Goal: Task Accomplishment & Management: Manage account settings

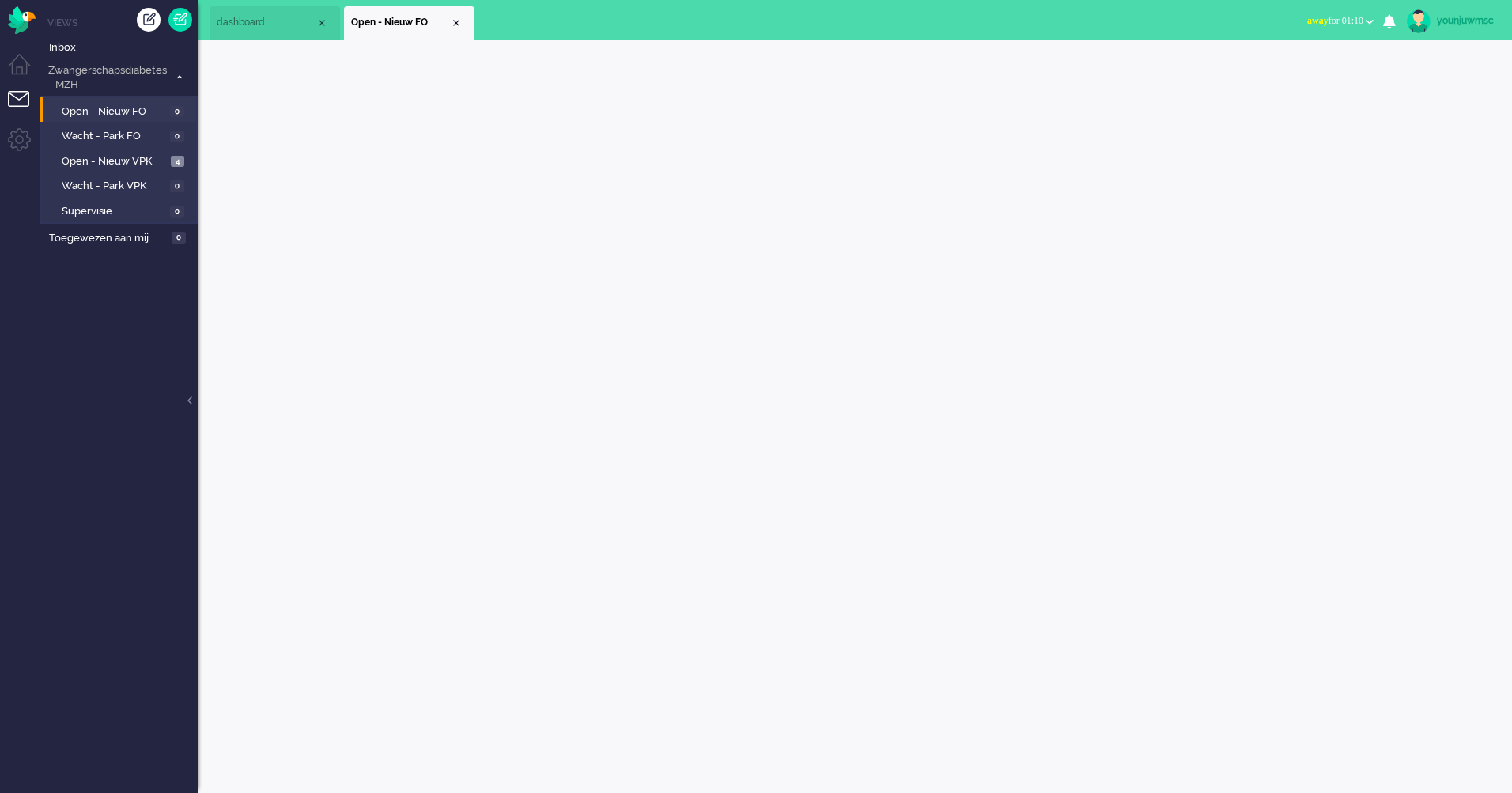
click at [291, 12] on li "dashboard" at bounding box center [275, 23] width 130 height 33
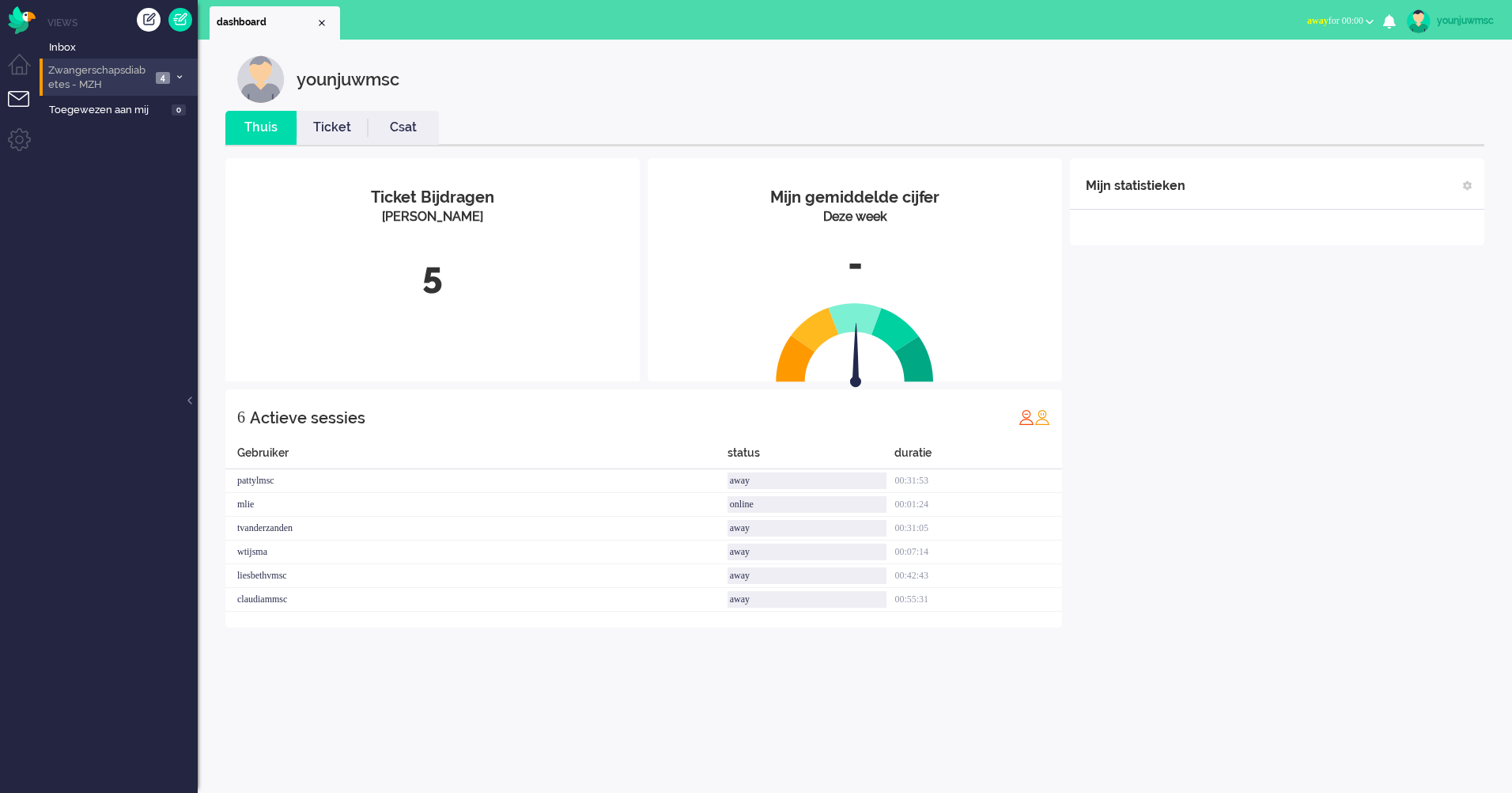
click at [110, 85] on span "Zwangerschapsdiabetes - MZH" at bounding box center [98, 77] width 105 height 29
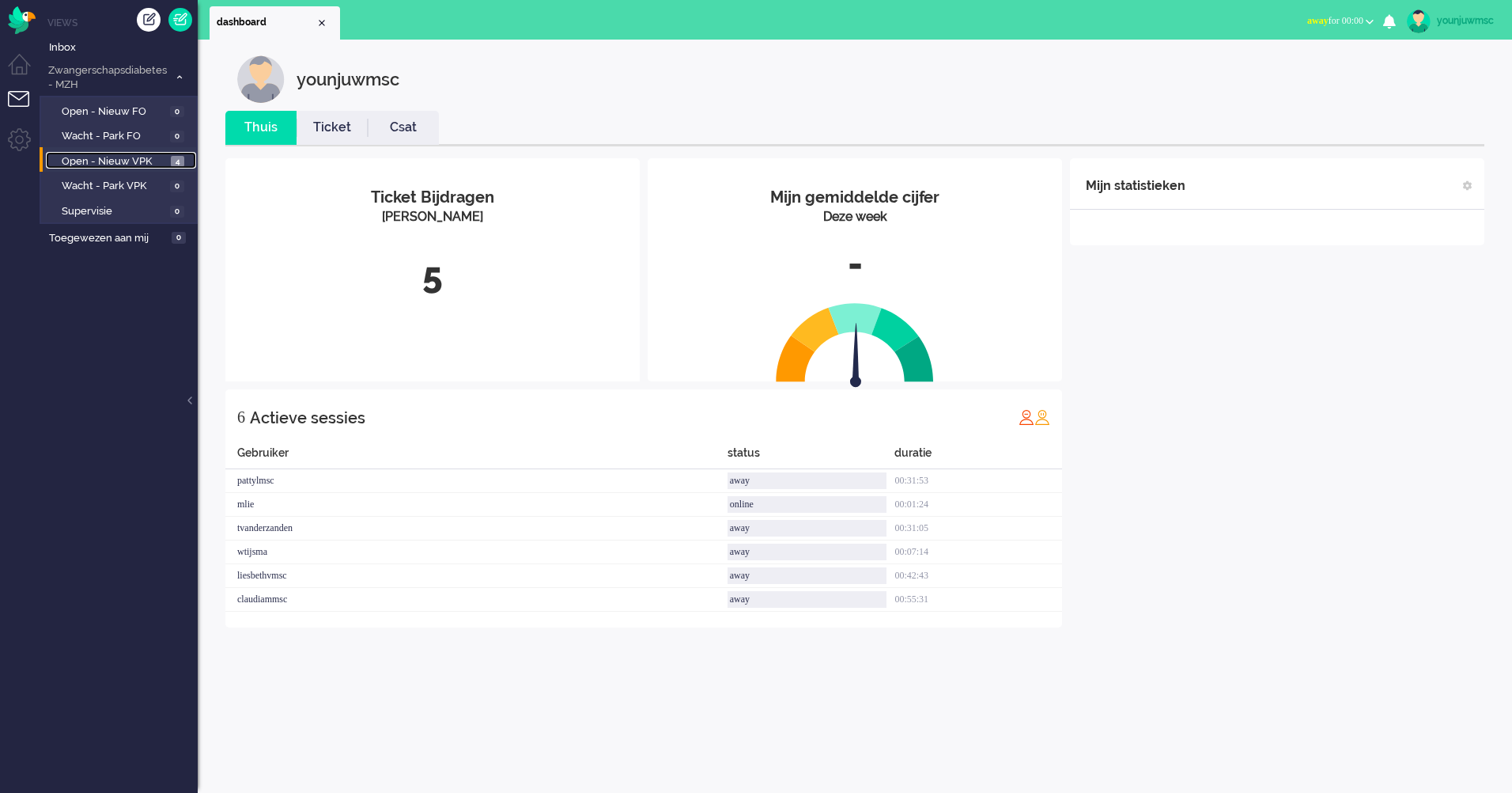
click at [110, 163] on span "Open - Nieuw VPK" at bounding box center [114, 162] width 105 height 15
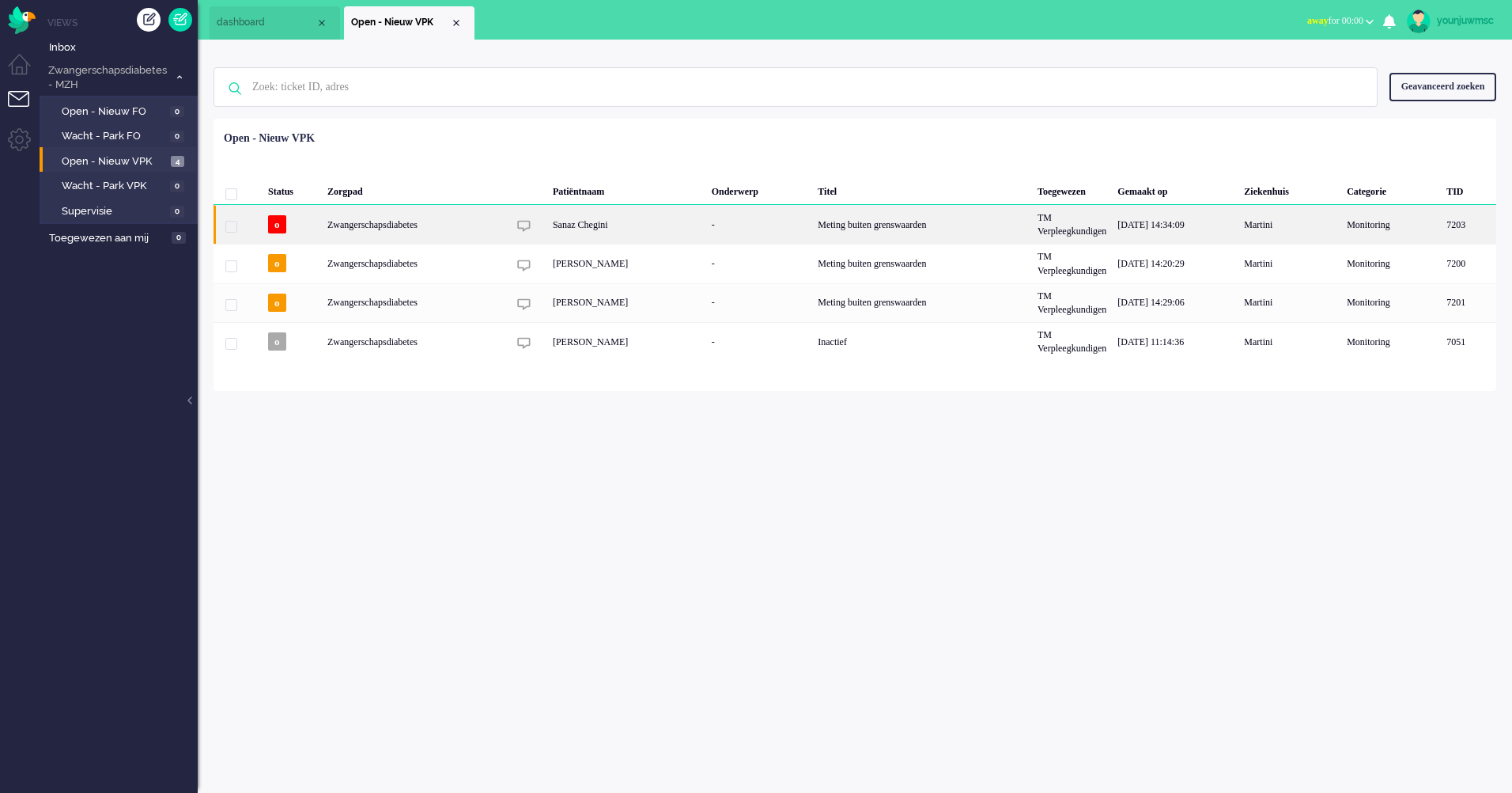
click at [690, 233] on div "Sanaz Chegini" at bounding box center [627, 224] width 159 height 39
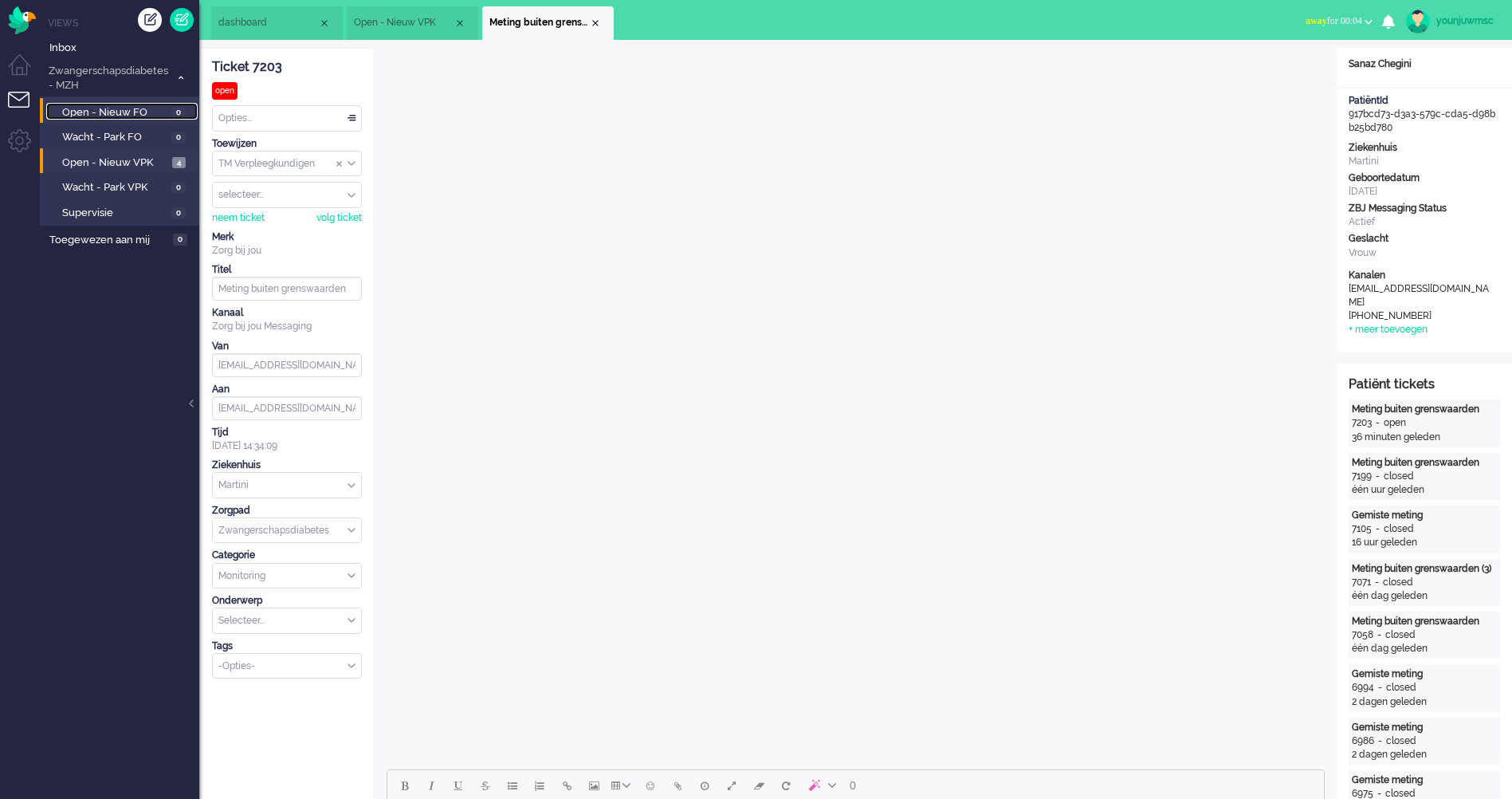
click at [109, 115] on span "Open - Nieuw FO" at bounding box center [115, 113] width 105 height 15
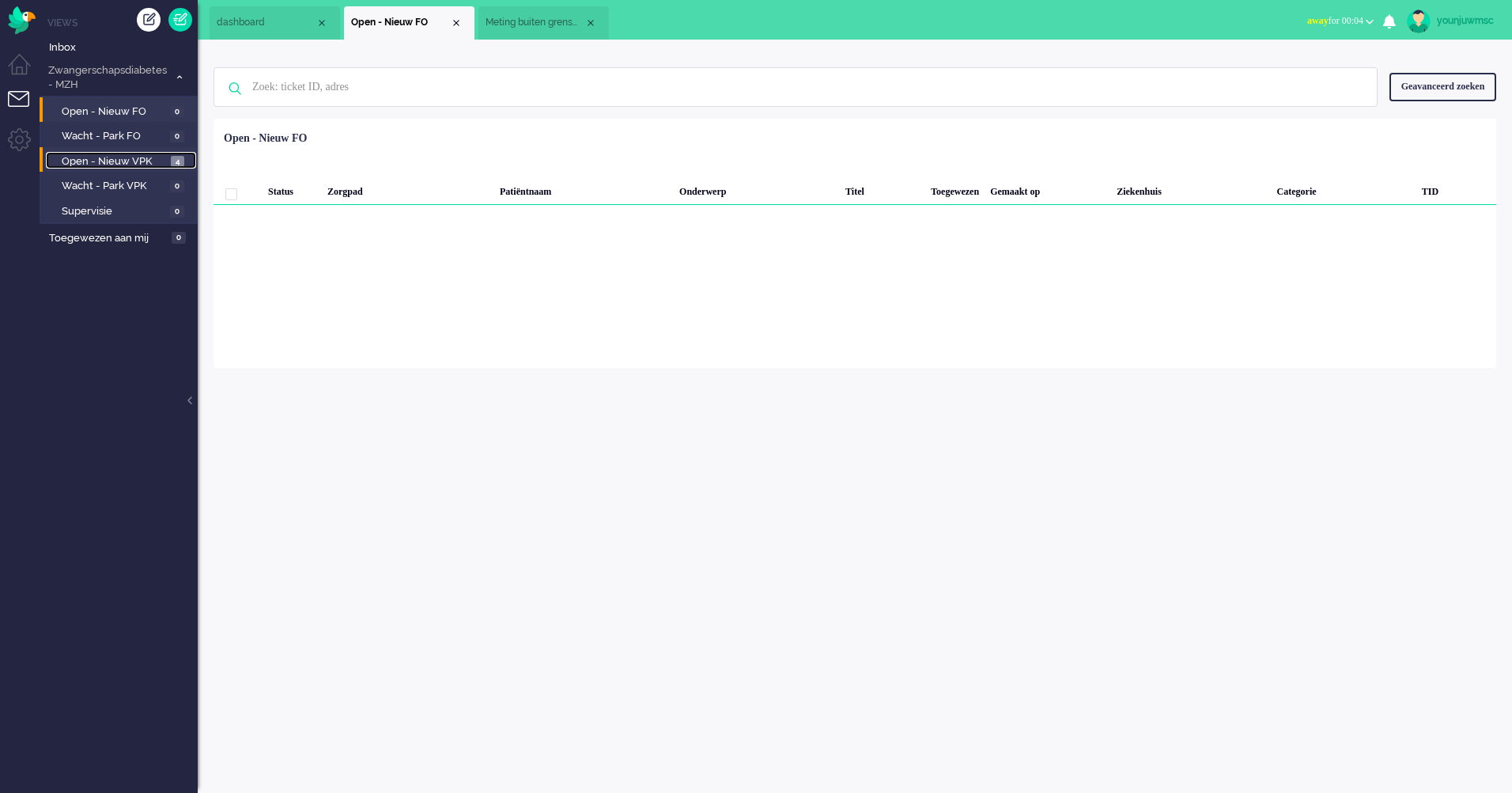
click at [115, 158] on span "Open - Nieuw VPK" at bounding box center [114, 162] width 105 height 15
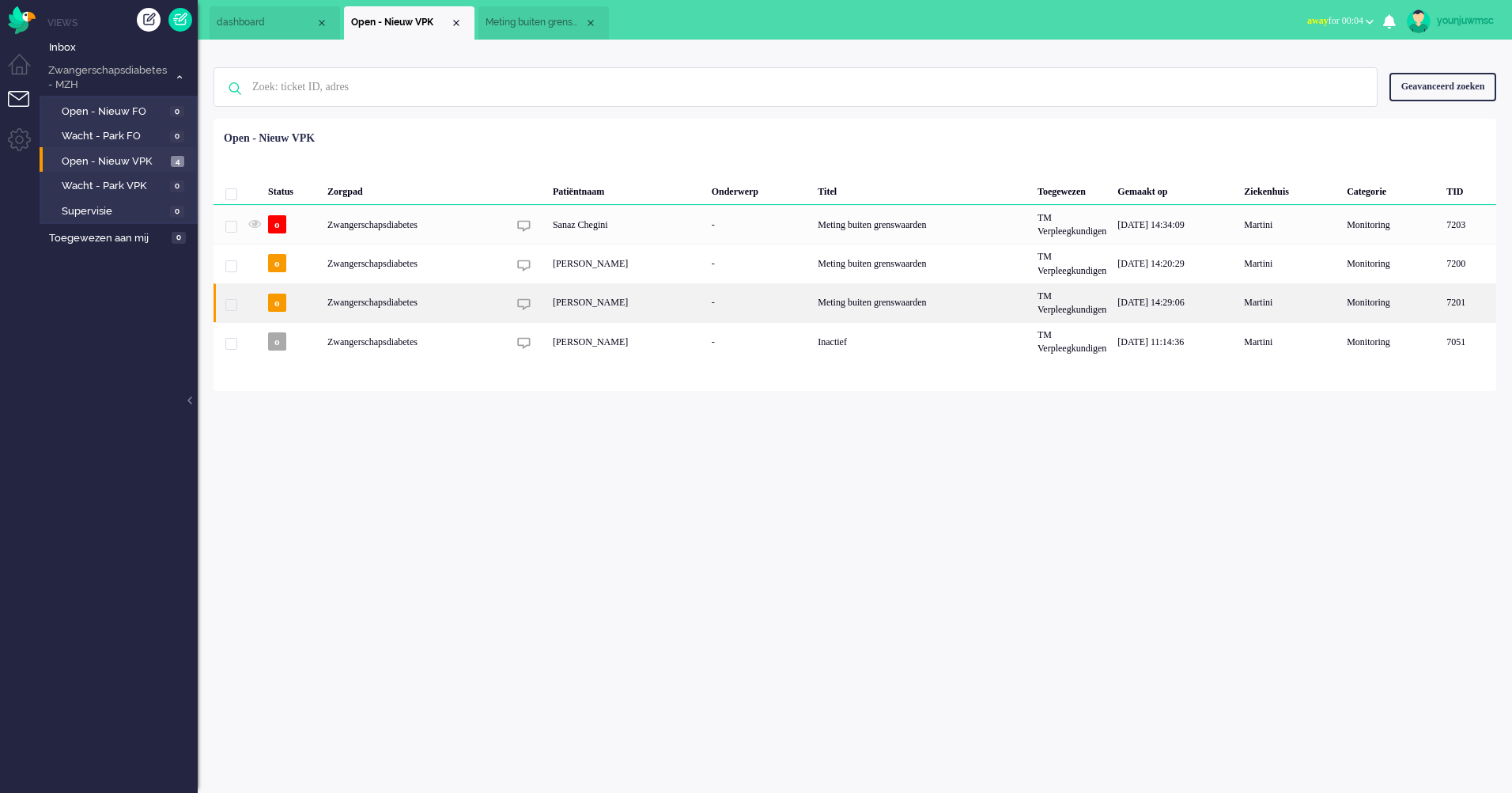
click at [854, 311] on div "Meting buiten grenswaarden" at bounding box center [922, 302] width 220 height 39
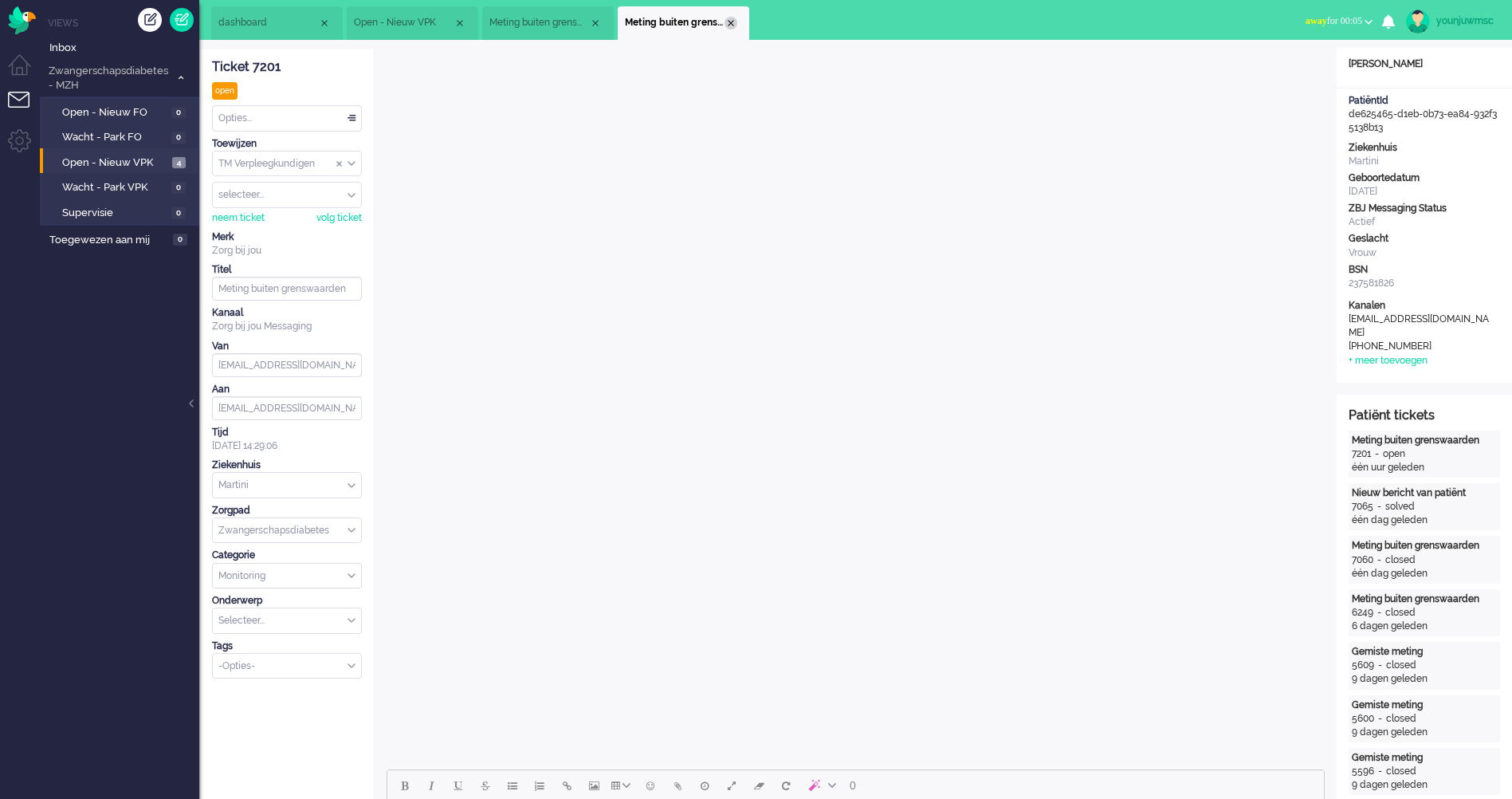
click at [734, 25] on div "Close tab" at bounding box center [730, 23] width 13 height 13
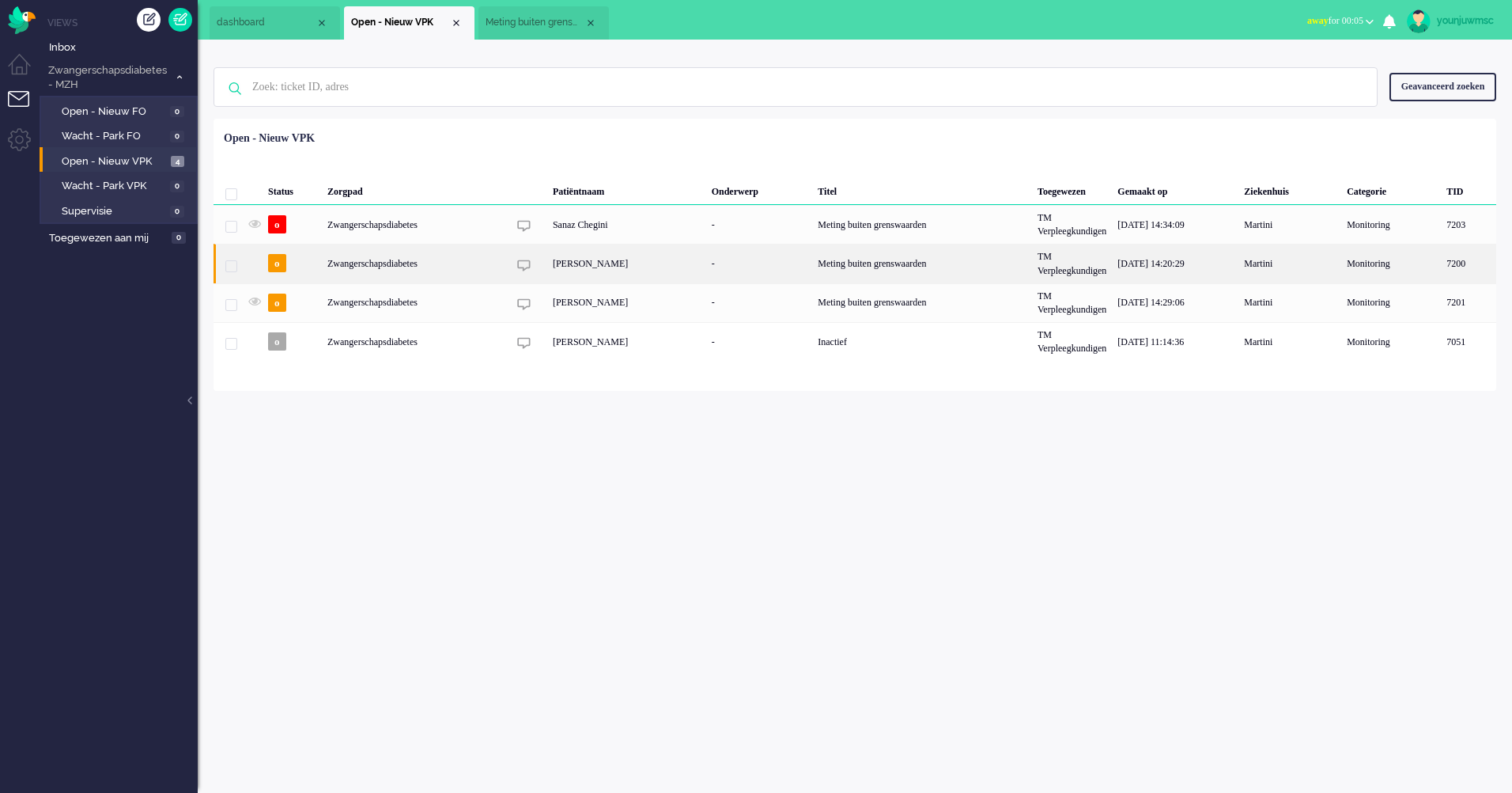
click at [600, 266] on div "Esmeé Bonsing" at bounding box center [627, 263] width 159 height 39
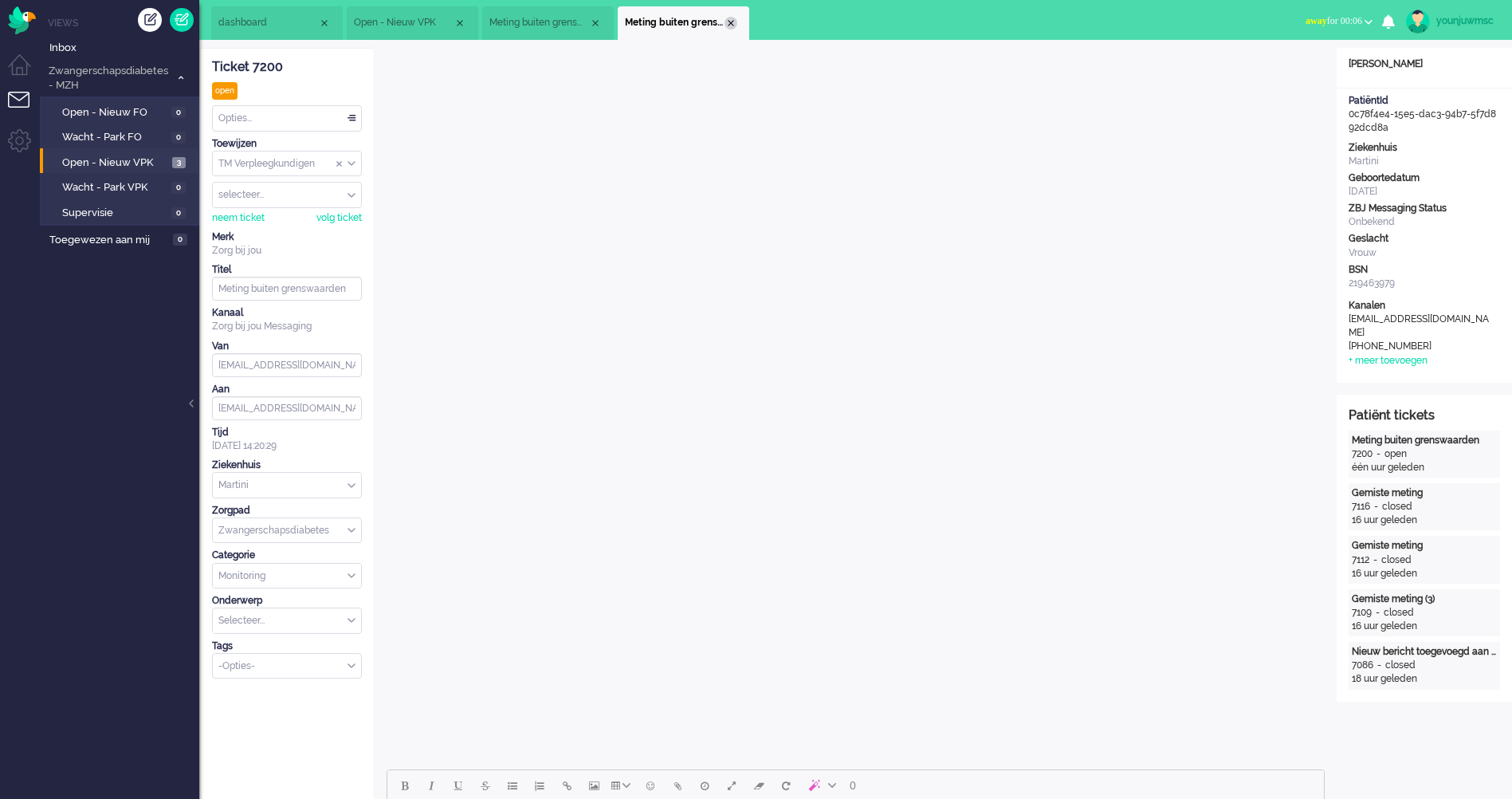
click at [732, 28] on div "Close tab" at bounding box center [730, 23] width 13 height 13
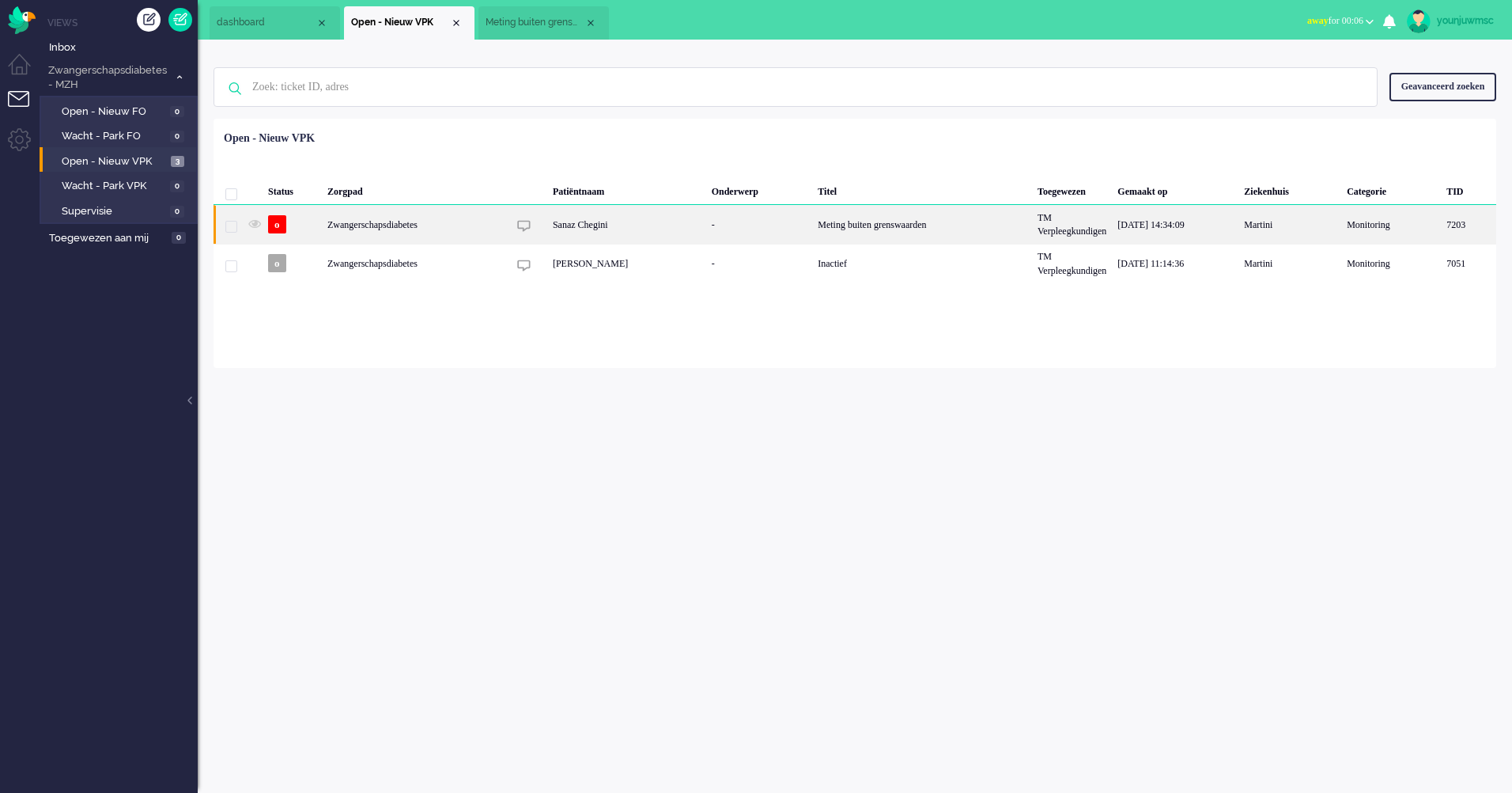
click at [598, 229] on div "Sanaz Chegini" at bounding box center [627, 224] width 159 height 39
